Goal: Navigation & Orientation: Find specific page/section

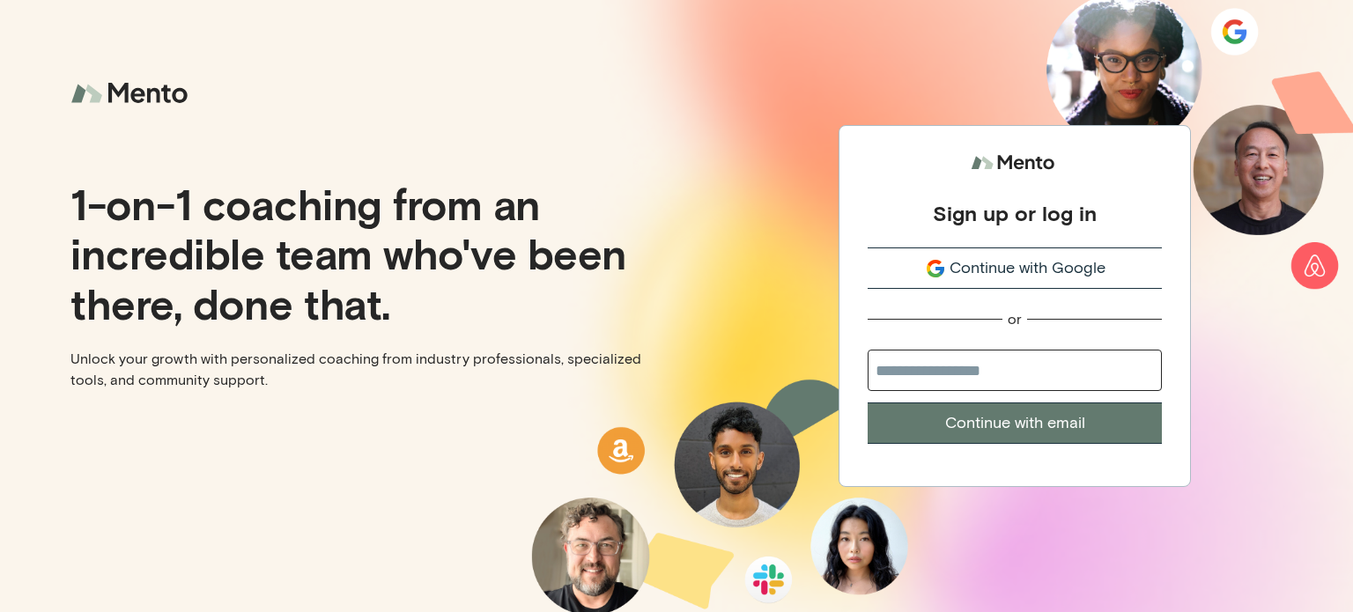
click at [1059, 423] on button "Continue with email" at bounding box center [1014, 422] width 294 height 41
click at [1000, 373] on input "email" at bounding box center [1014, 370] width 294 height 41
type input "**********"
click at [1064, 422] on button "Continue with email" at bounding box center [1014, 422] width 294 height 41
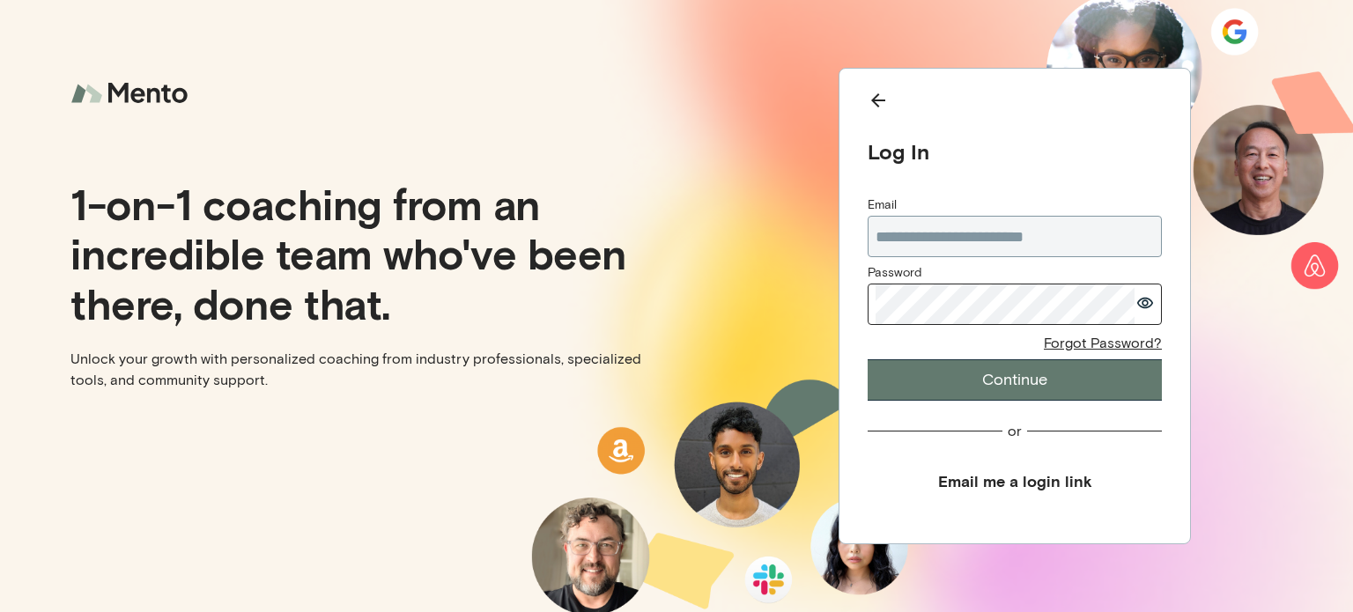
click at [1022, 375] on button "Continue" at bounding box center [1014, 379] width 294 height 41
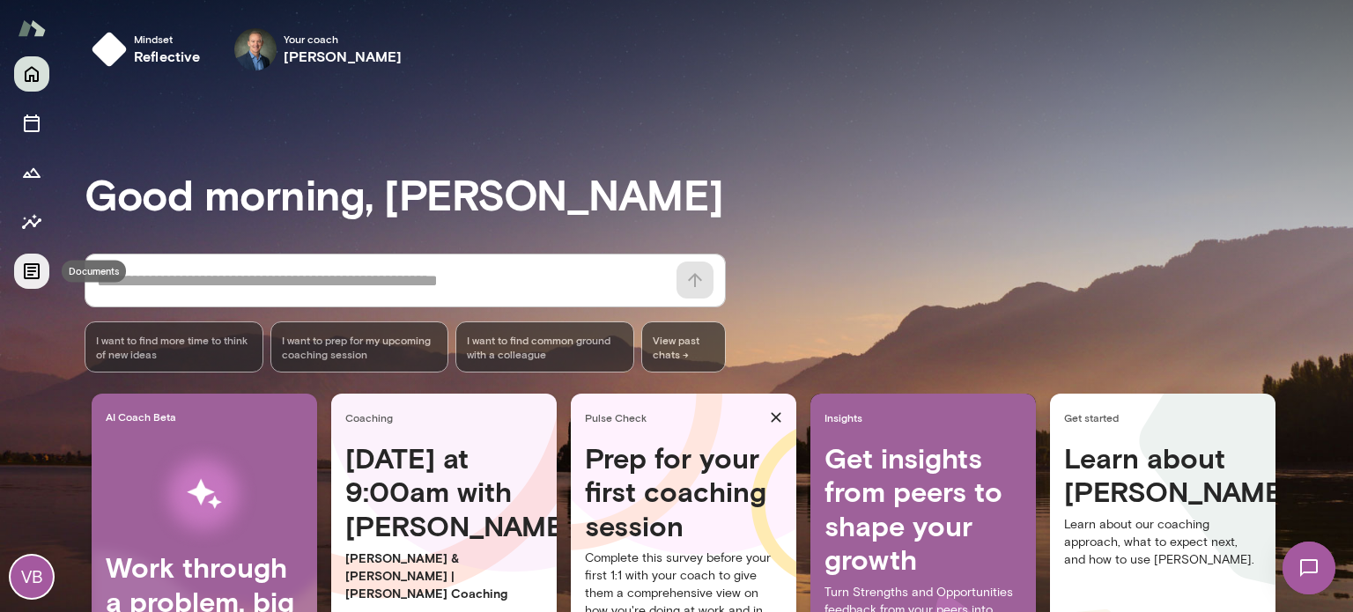
click at [33, 277] on icon "Documents" at bounding box center [31, 271] width 21 height 21
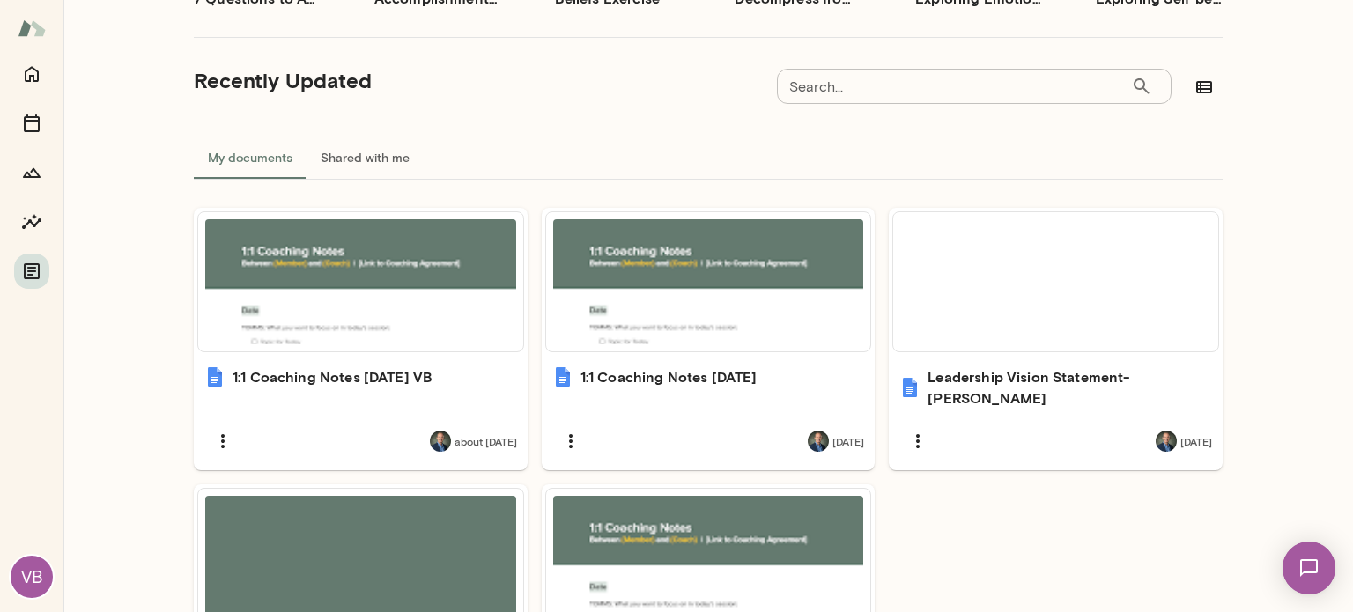
scroll to position [440, 0]
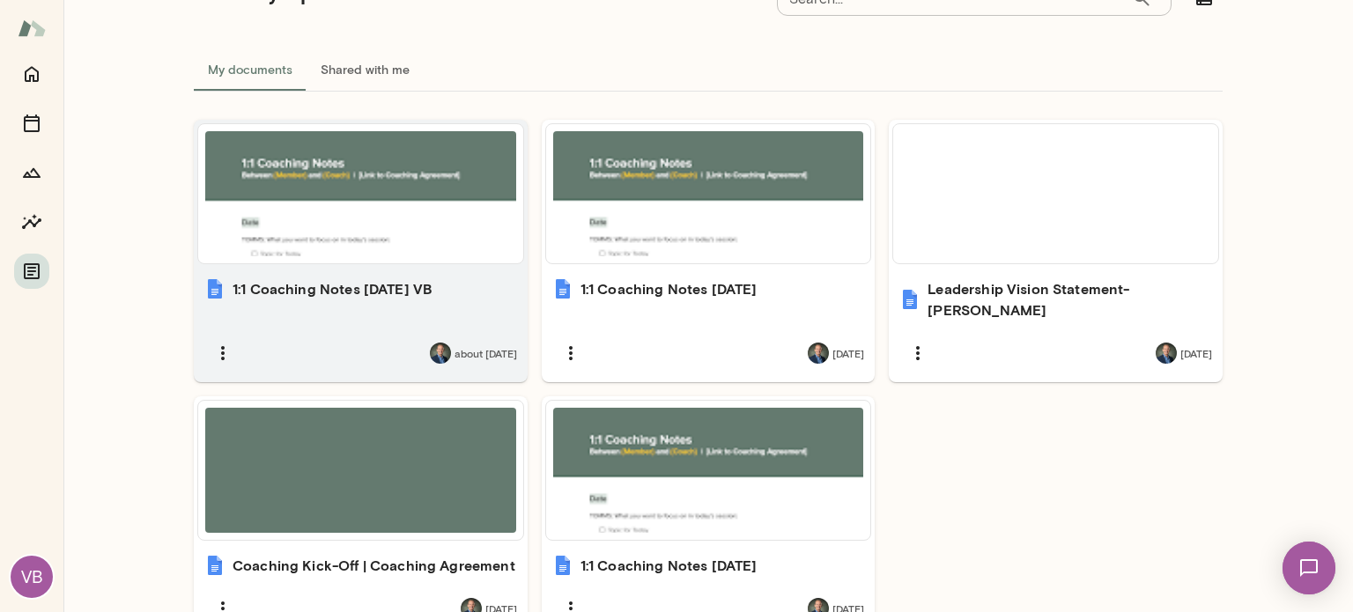
click at [299, 292] on h6 "1:1 Coaching Notes [DATE] VB" at bounding box center [332, 288] width 200 height 21
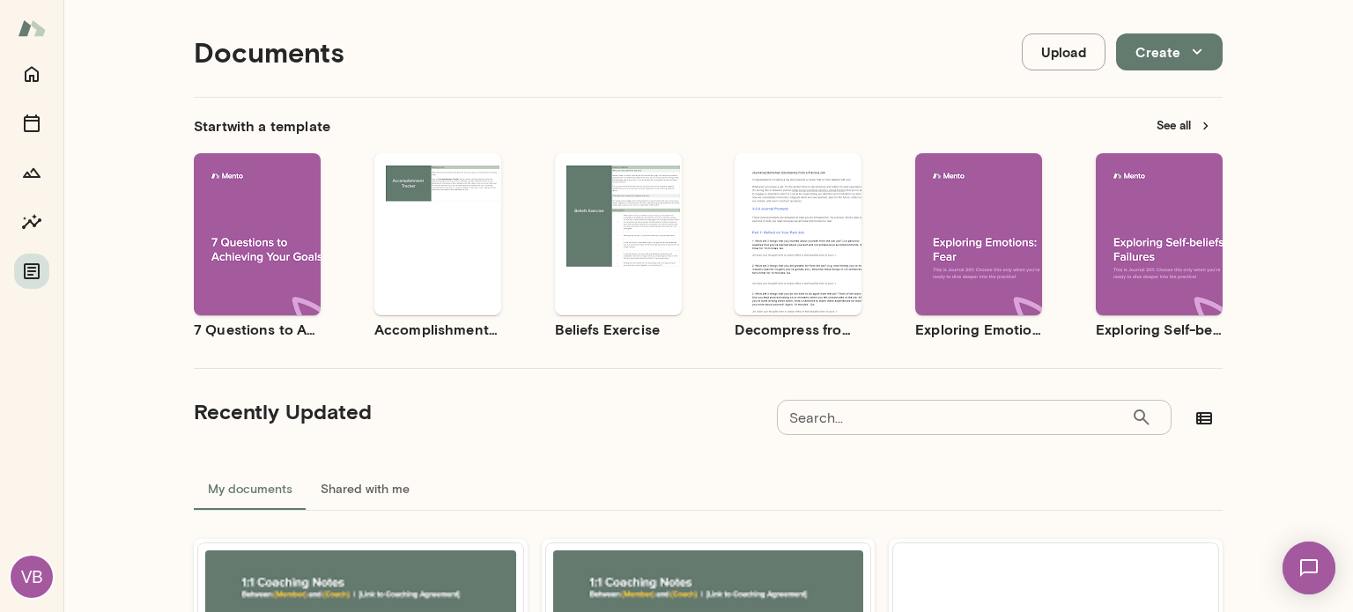
scroll to position [0, 0]
